Goal: Register for event/course

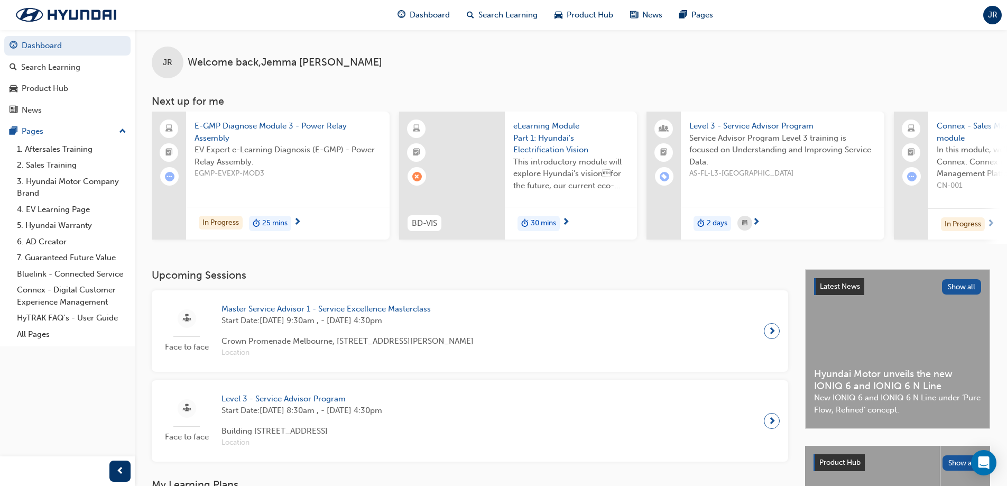
click at [326, 327] on span "Start Date: [DATE] 9:30am , - [DATE] 4:30pm" at bounding box center [348, 321] width 252 height 12
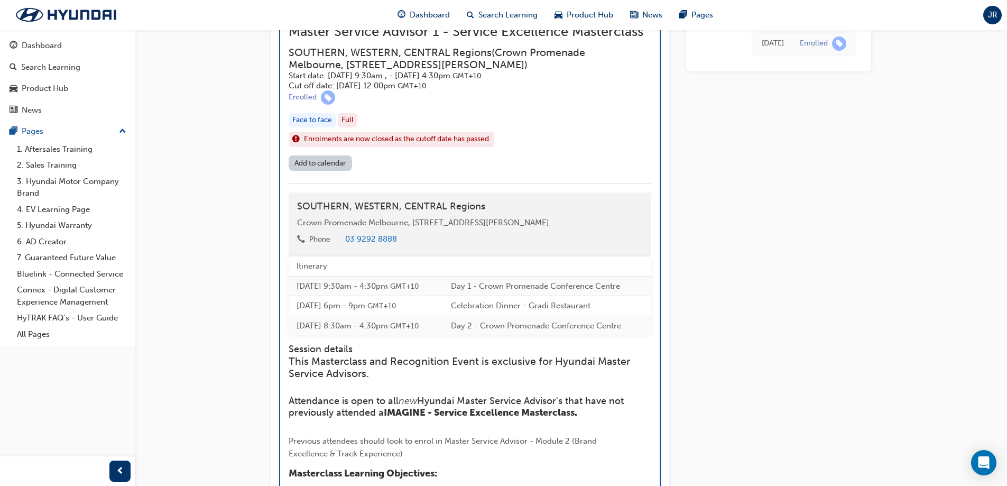
scroll to position [1015, 0]
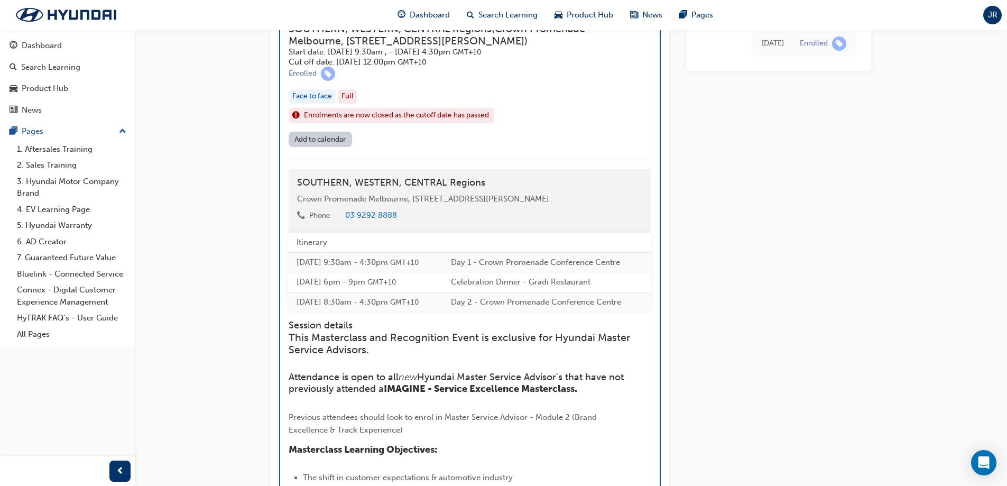
click at [559, 286] on td "Celebration Dinner - Gradi Restaurant" at bounding box center [547, 282] width 208 height 20
drag, startPoint x: 613, startPoint y: 280, endPoint x: 547, endPoint y: 281, distance: 65.6
click at [547, 281] on td "Celebration Dinner - Gradi Restaurant" at bounding box center [547, 282] width 208 height 20
copy td "Gradi Restaurant"
